Goal: Information Seeking & Learning: Learn about a topic

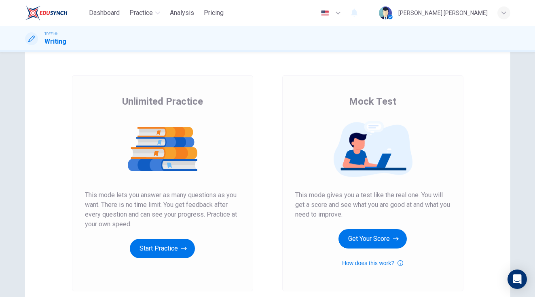
scroll to position [43, 0]
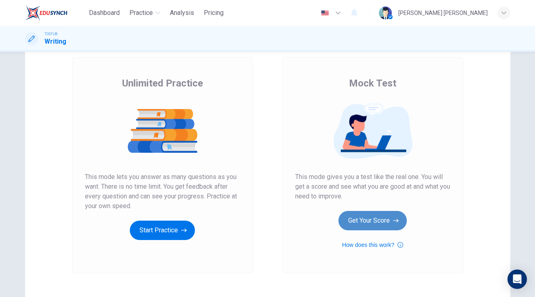
click at [387, 228] on button "Get Your Score" at bounding box center [372, 220] width 68 height 19
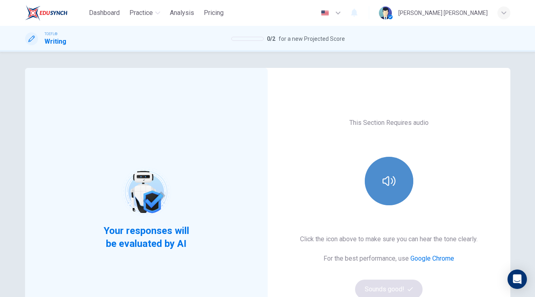
click at [392, 194] on button "button" at bounding box center [389, 181] width 49 height 49
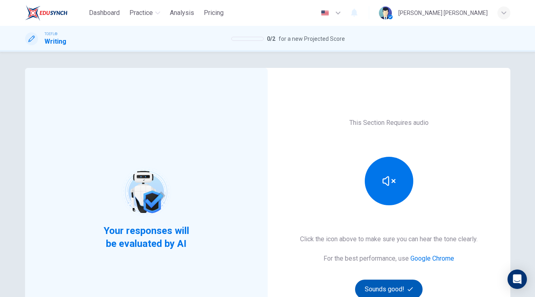
click at [407, 288] on icon "button" at bounding box center [409, 289] width 5 height 5
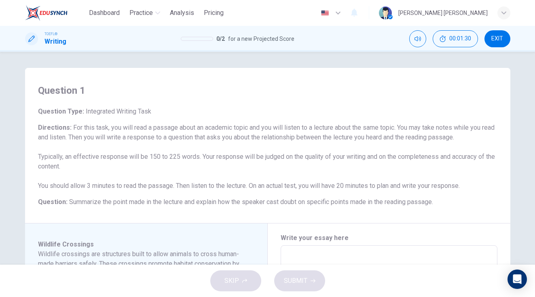
click at [496, 27] on div "TOEFL® Writing 0 / 2 for a new Projected Score 00:01:30 EXIT" at bounding box center [267, 39] width 535 height 26
click at [497, 37] on span "EXIT" at bounding box center [497, 39] width 12 height 6
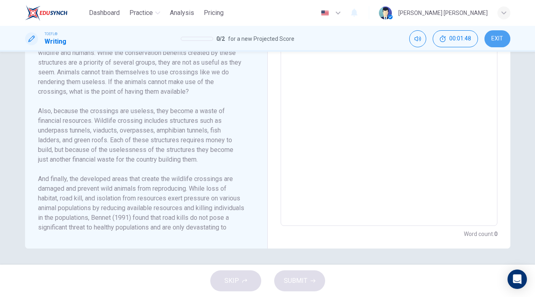
click at [488, 39] on button "EXIT" at bounding box center [497, 38] width 26 height 17
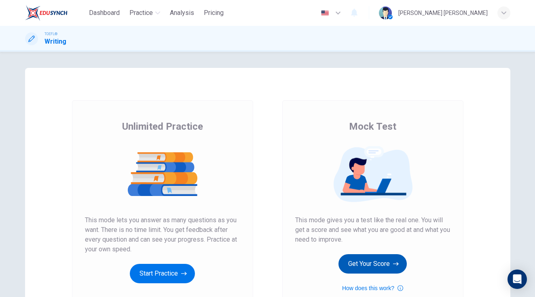
click at [366, 266] on button "Get Your Score" at bounding box center [372, 263] width 68 height 19
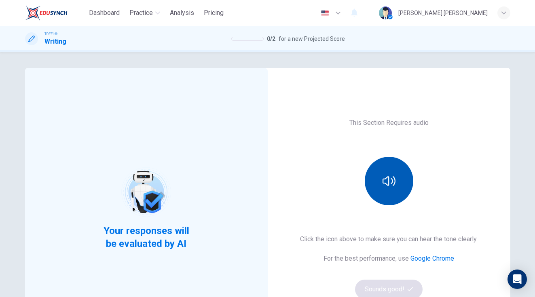
click at [383, 205] on button "button" at bounding box center [389, 181] width 49 height 49
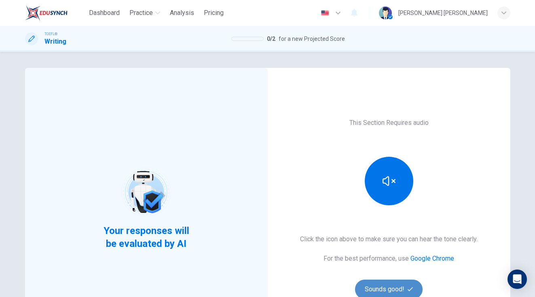
click at [378, 288] on button "Sounds good!" at bounding box center [389, 289] width 68 height 19
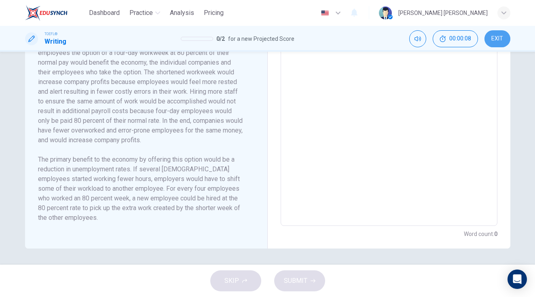
click at [495, 34] on button "EXIT" at bounding box center [497, 38] width 26 height 17
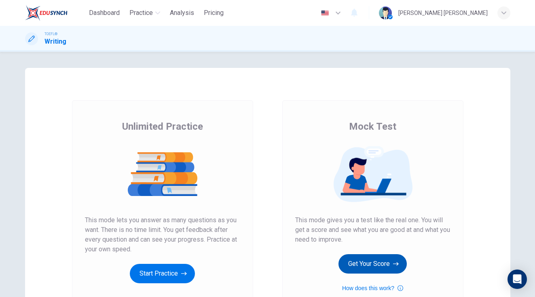
click at [355, 266] on button "Get Your Score" at bounding box center [372, 263] width 68 height 19
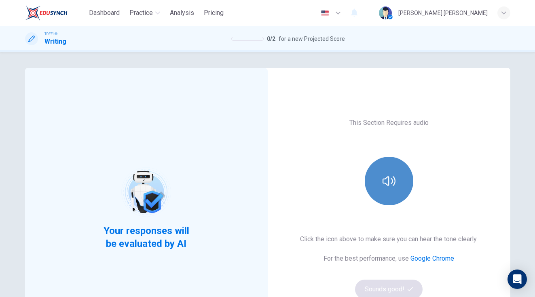
click at [378, 184] on button "button" at bounding box center [389, 181] width 49 height 49
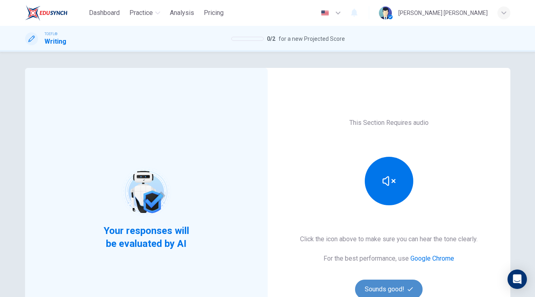
click at [384, 285] on button "Sounds good!" at bounding box center [389, 289] width 68 height 19
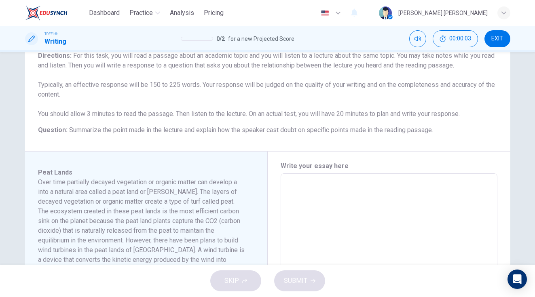
scroll to position [71, 0]
click at [417, 42] on button "Mute" at bounding box center [417, 38] width 17 height 17
click at [417, 42] on button "Unmute" at bounding box center [417, 38] width 17 height 17
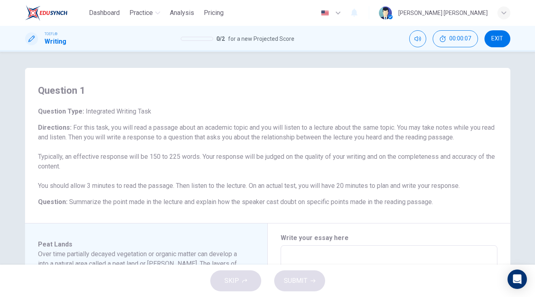
scroll to position [0, 0]
click at [501, 35] on button "EXIT" at bounding box center [497, 38] width 26 height 17
